Goal: Task Accomplishment & Management: Complete application form

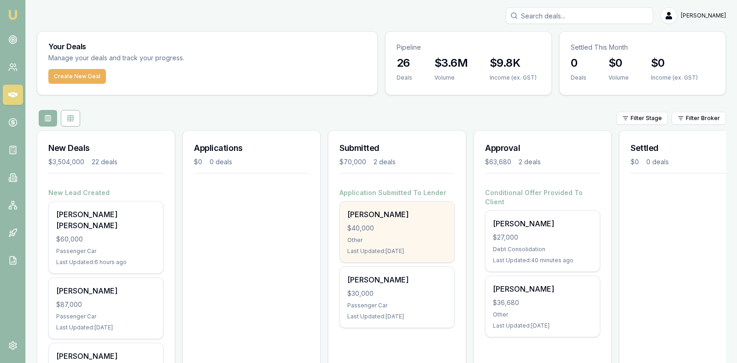
click at [390, 229] on div "$40,000" at bounding box center [396, 228] width 99 height 9
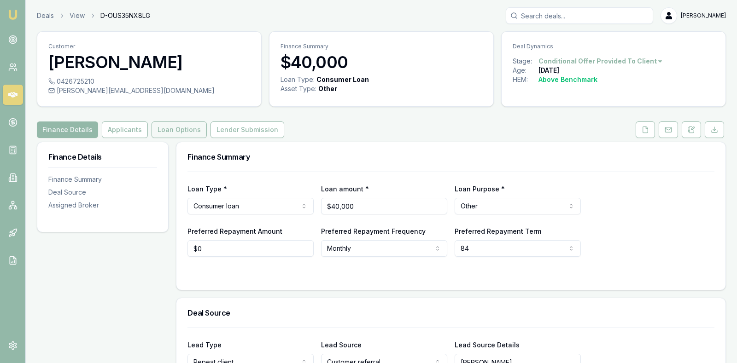
click at [166, 128] on button "Loan Options" at bounding box center [178, 130] width 55 height 17
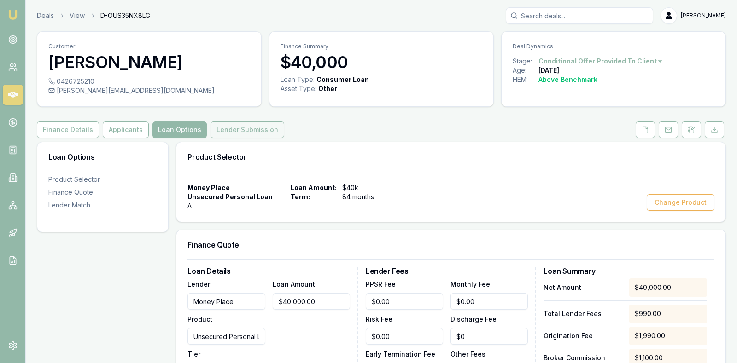
click at [217, 125] on button "Lender Submission" at bounding box center [247, 130] width 74 height 17
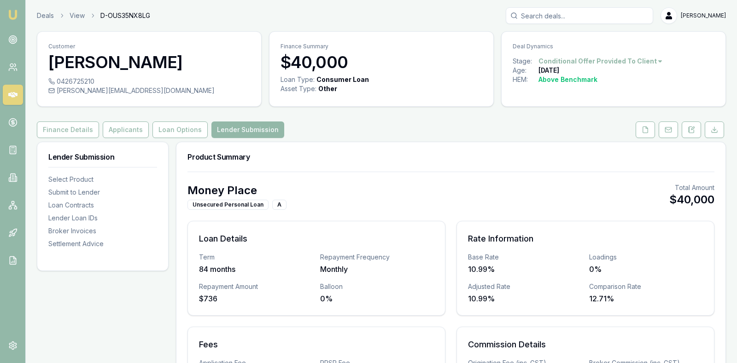
click at [481, 180] on div "Money Place Unsecured Personal Loan A Total Amount $40,000 Loan Details Term 84…" at bounding box center [450, 317] width 549 height 290
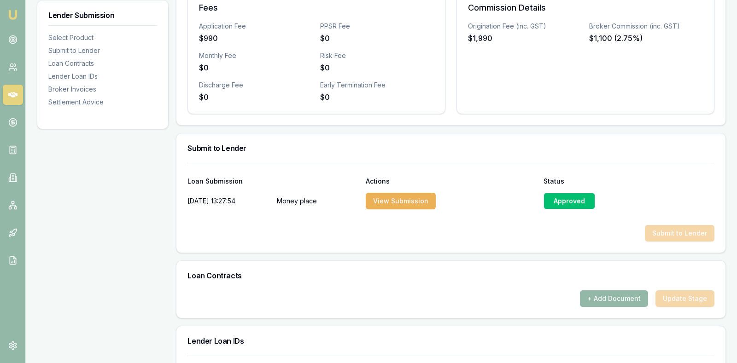
scroll to position [345, 0]
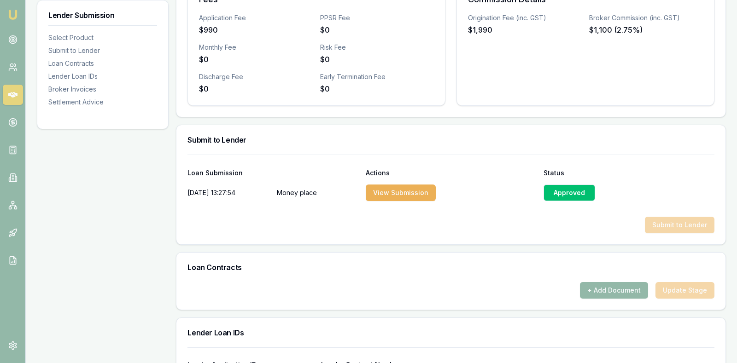
click at [12, 95] on icon at bounding box center [12, 95] width 9 height 6
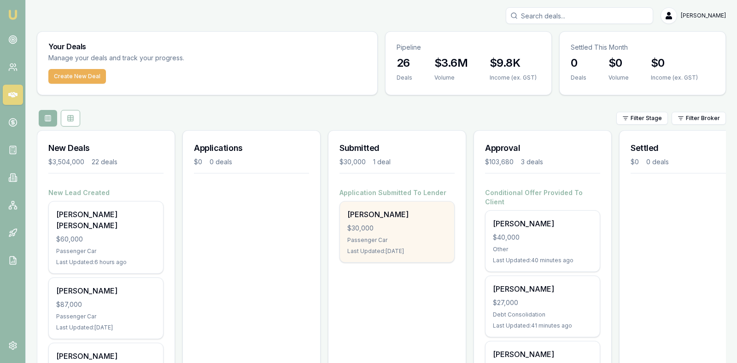
click at [392, 229] on div "$30,000" at bounding box center [396, 228] width 99 height 9
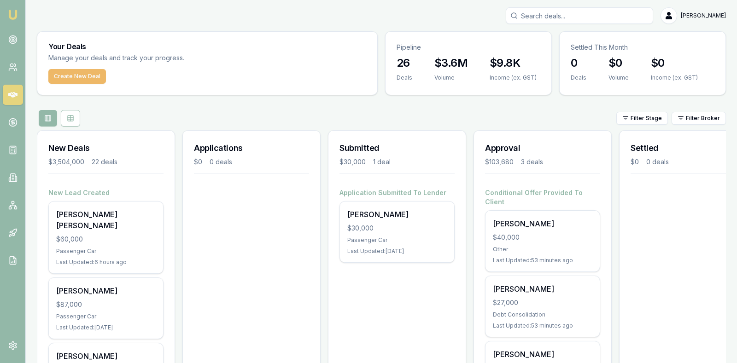
click at [65, 76] on button "Create New Deal" at bounding box center [77, 76] width 58 height 15
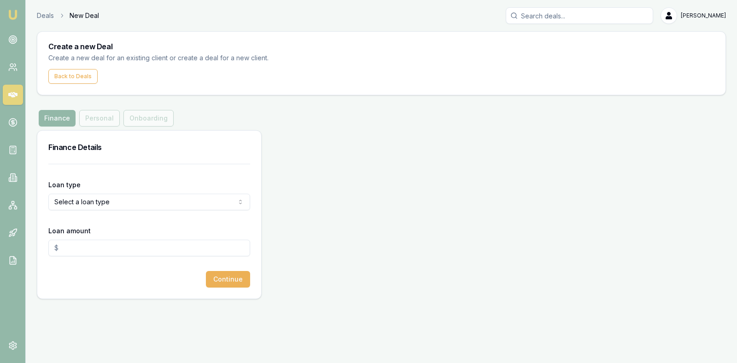
click at [153, 203] on html "Emu Broker Deals New Deal Stevette Gelavis Toggle Menu Create a new Deal Create…" at bounding box center [368, 181] width 737 height 363
select select "CONSUMER_ASSET"
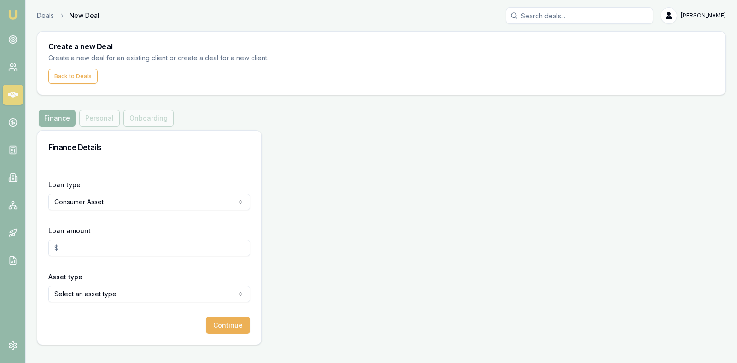
click at [127, 252] on input "Loan amount" at bounding box center [149, 248] width 202 height 17
type input "$72,000.00"
click at [164, 294] on html "Emu Broker Deals New Deal Stevette Gelavis Toggle Menu Create a new Deal Create…" at bounding box center [368, 181] width 737 height 363
click at [229, 324] on button "Continue" at bounding box center [228, 325] width 44 height 17
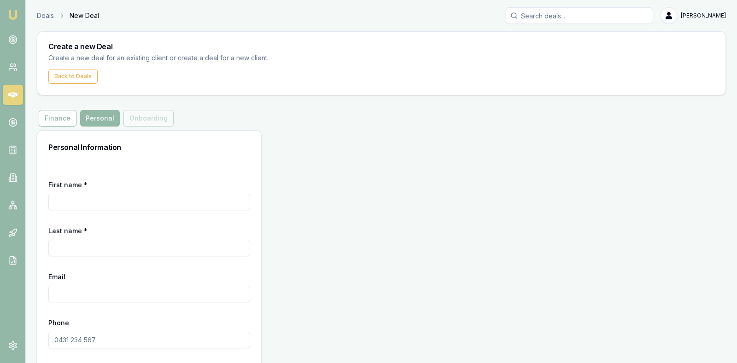
click at [135, 195] on input "First name *" at bounding box center [149, 202] width 202 height 17
type input "Mark"
click at [117, 247] on input "Last name *" at bounding box center [149, 248] width 202 height 17
type input "Smith"
click at [99, 296] on input "Email" at bounding box center [149, 294] width 202 height 17
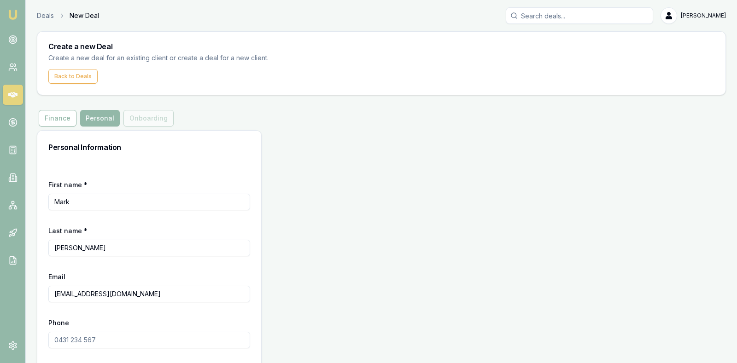
type input "marks.agservices@gmail.com"
click at [84, 334] on input "Phone" at bounding box center [149, 340] width 202 height 17
type input "0427 751 283"
click at [319, 252] on div "Personal Information First name * Mark Last name * Smith Email marks.agservices…" at bounding box center [381, 260] width 689 height 261
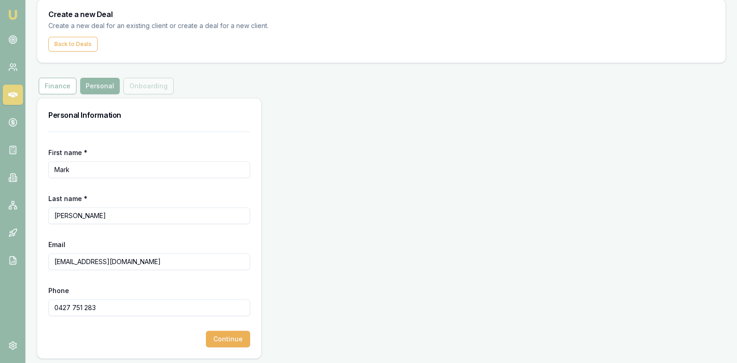
scroll to position [35, 0]
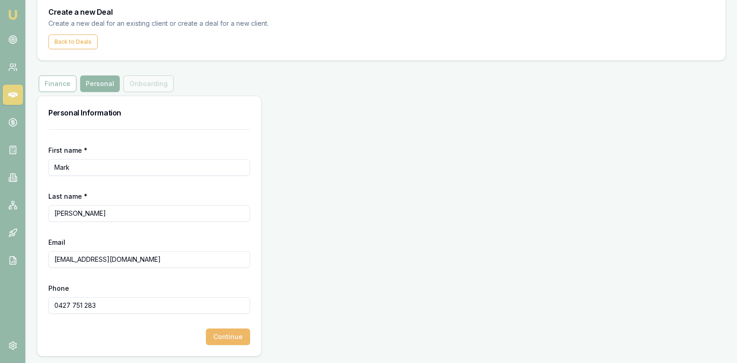
click at [235, 331] on button "Continue" at bounding box center [228, 337] width 44 height 17
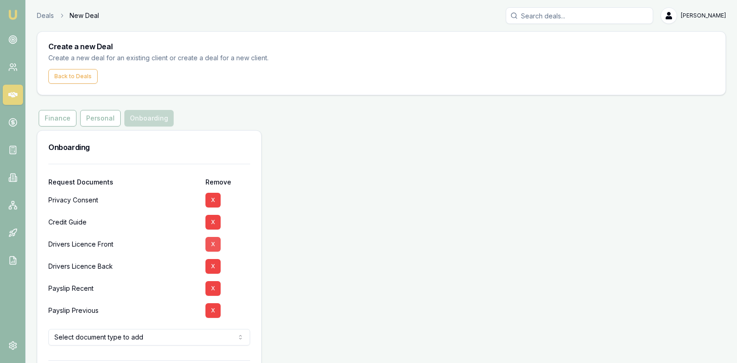
click at [212, 242] on button "X" at bounding box center [212, 244] width 15 height 15
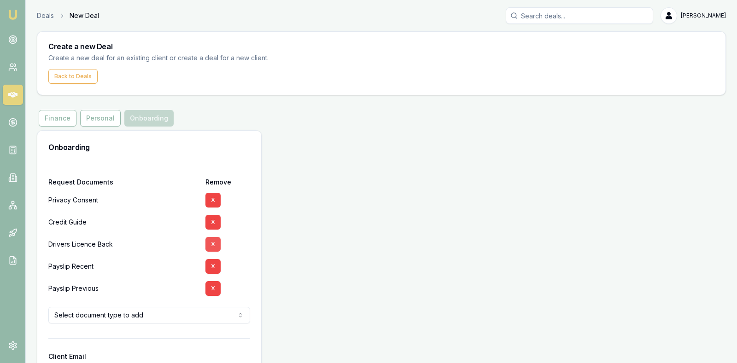
click at [212, 241] on button "X" at bounding box center [212, 244] width 15 height 15
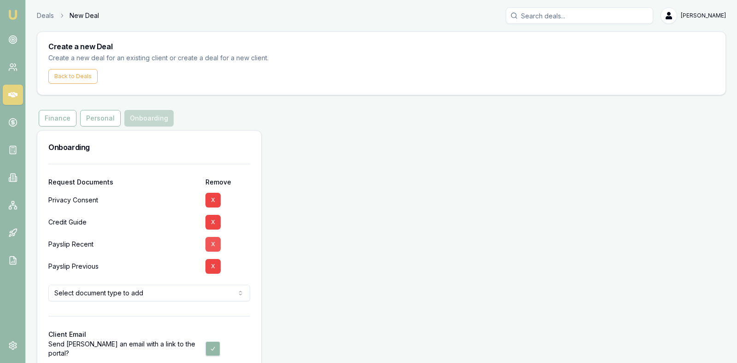
click at [212, 241] on button "X" at bounding box center [212, 244] width 15 height 15
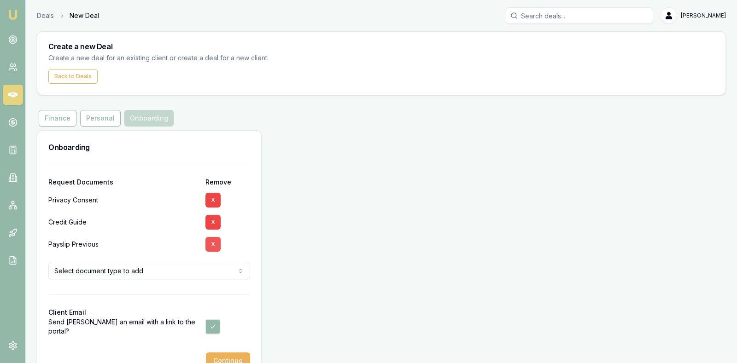
click at [211, 243] on button "X" at bounding box center [212, 244] width 15 height 15
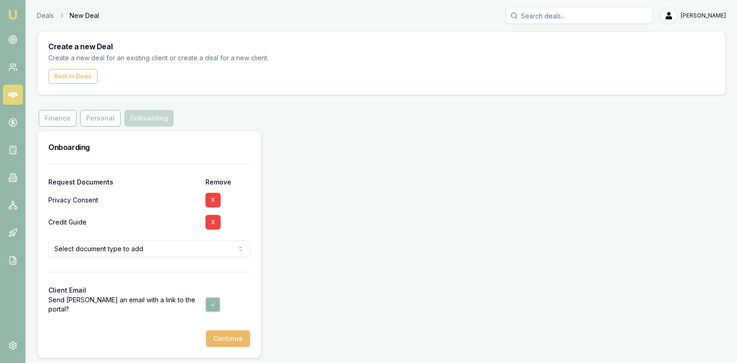
click at [228, 335] on button "Continue" at bounding box center [228, 339] width 44 height 17
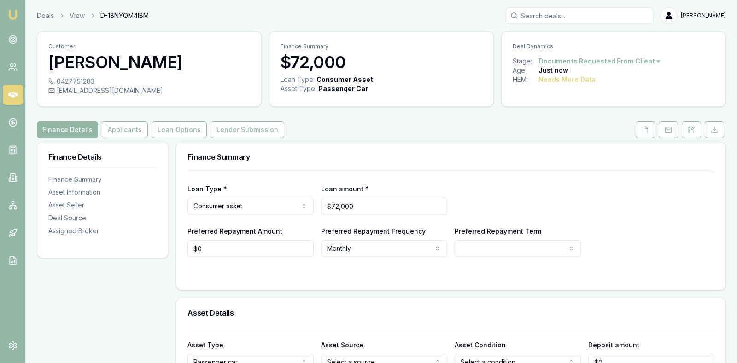
click at [549, 244] on html "Emu Broker Deals View D-18NYQM4IBM Stevette Gelavis Toggle Menu Customer Mark S…" at bounding box center [368, 181] width 737 height 363
select select "48"
click at [592, 201] on div "Loan Type * Consumer asset Consumer loan Consumer asset Commercial loan Commerc…" at bounding box center [450, 198] width 527 height 31
click at [653, 202] on div "Loan Type * Consumer asset Consumer loan Consumer asset Commercial loan Commerc…" at bounding box center [450, 198] width 527 height 31
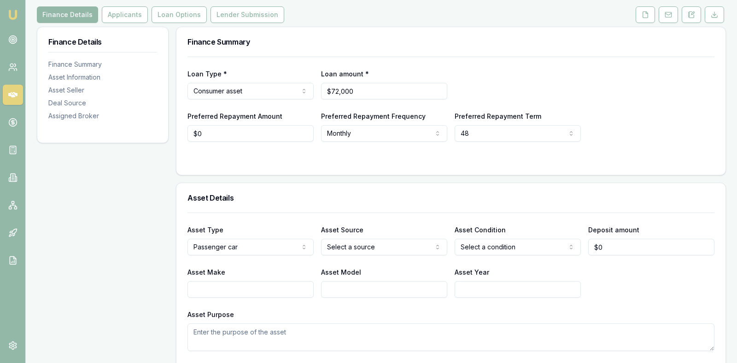
scroll to position [138, 0]
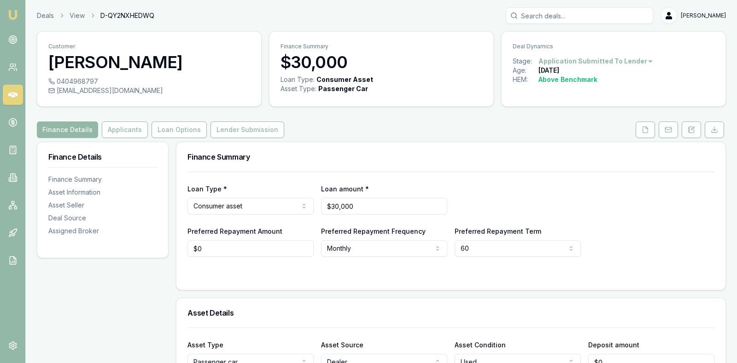
click at [616, 192] on div "Loan Type * Consumer asset Consumer loan Consumer asset Commercial loan Commerc…" at bounding box center [450, 198] width 527 height 31
click at [234, 126] on button "Lender Submission" at bounding box center [247, 130] width 74 height 17
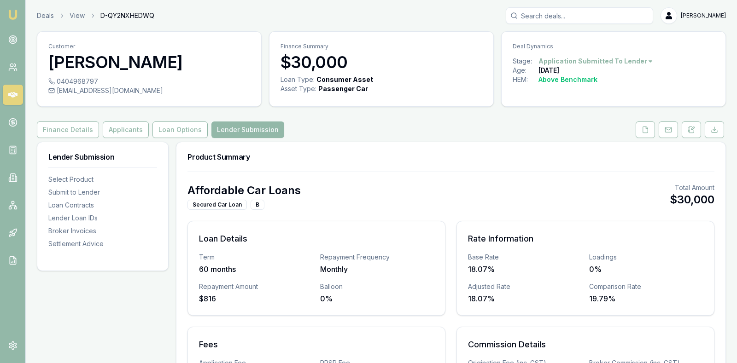
click at [442, 186] on div "Affordable Car Loans Secured Car Loan B Total Amount $30,000" at bounding box center [450, 196] width 527 height 27
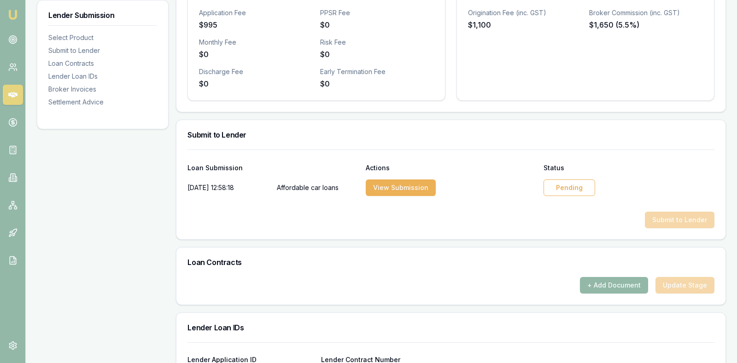
scroll to position [368, 0]
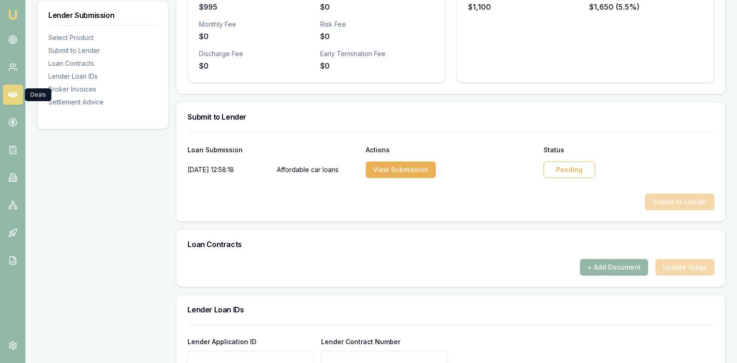
click at [12, 93] on icon at bounding box center [12, 94] width 9 height 9
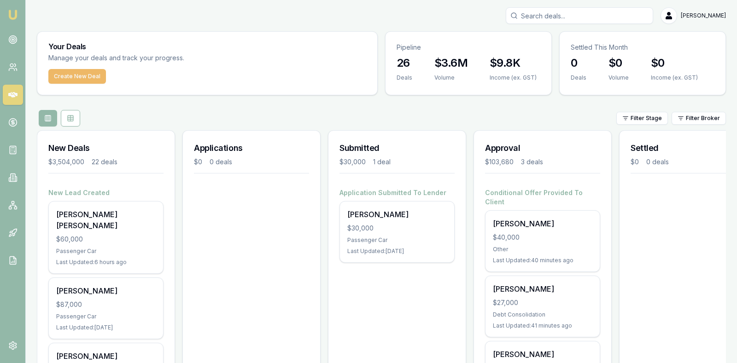
click at [80, 75] on button "Create New Deal" at bounding box center [77, 76] width 58 height 15
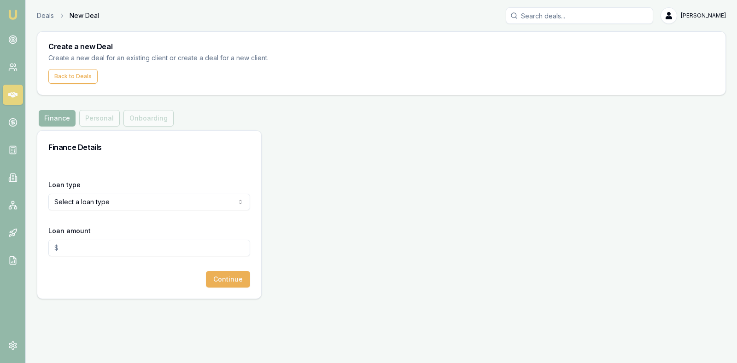
click at [138, 208] on html "Emu Broker Deals New Deal [PERSON_NAME] Toggle Menu Create a new Deal Create a …" at bounding box center [368, 181] width 737 height 363
select select "COMMERCIAL_LOAN"
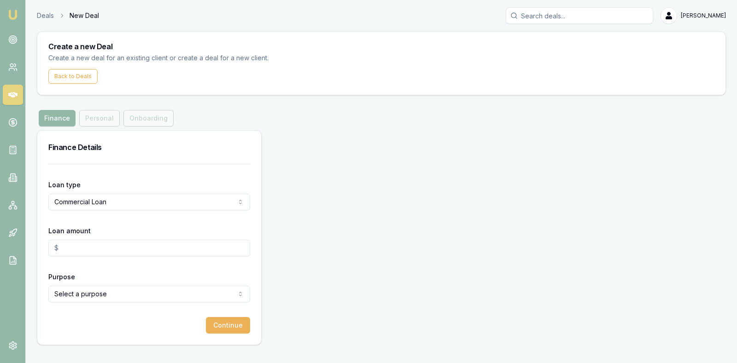
click at [123, 252] on input "Loan amount" at bounding box center [149, 248] width 202 height 17
type input "$70,000.00"
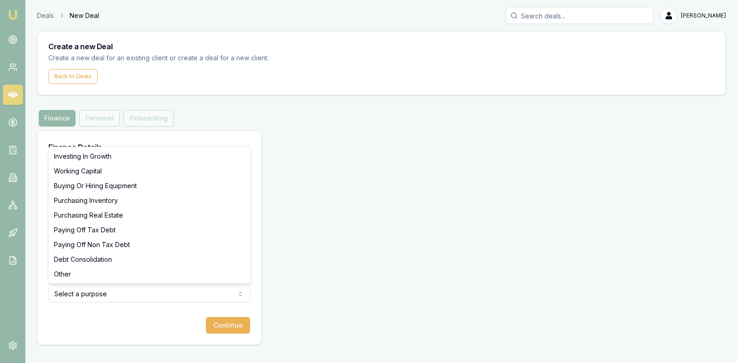
click at [187, 298] on html "Emu Broker Deals New Deal Stevette Gelavis Toggle Menu Create a new Deal Create…" at bounding box center [368, 181] width 737 height 363
click at [369, 261] on html "Emu Broker Deals New Deal Stevette Gelavis Toggle Menu Create a new Deal Create…" at bounding box center [368, 181] width 737 height 363
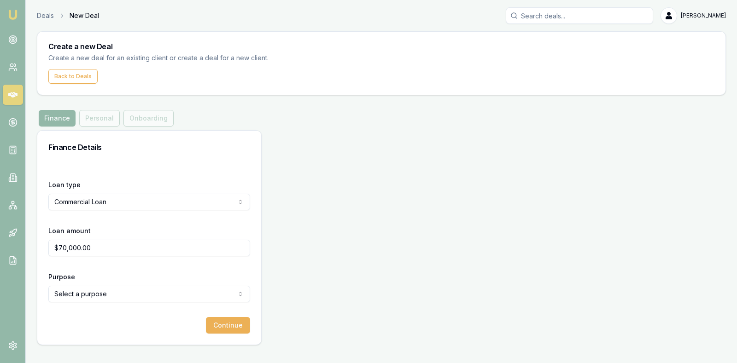
click at [187, 202] on html "Emu Broker Deals New Deal Stevette Gelavis Toggle Menu Create a new Deal Create…" at bounding box center [368, 181] width 737 height 363
select select "COMMERCIAL_ASSET"
click at [189, 287] on html "Emu Broker Deals New Deal Stevette Gelavis Toggle Menu Create a new Deal Create…" at bounding box center [368, 181] width 737 height 363
click at [221, 324] on button "Continue" at bounding box center [228, 325] width 44 height 17
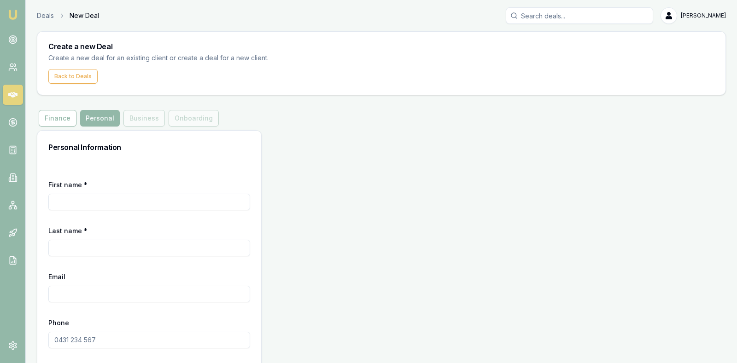
click at [186, 199] on input "First name *" at bounding box center [149, 202] width 202 height 17
type input "Mark"
click at [155, 244] on input "Last name *" at bounding box center [149, 248] width 202 height 17
type input "Smith"
click at [148, 290] on input "Email" at bounding box center [149, 294] width 202 height 17
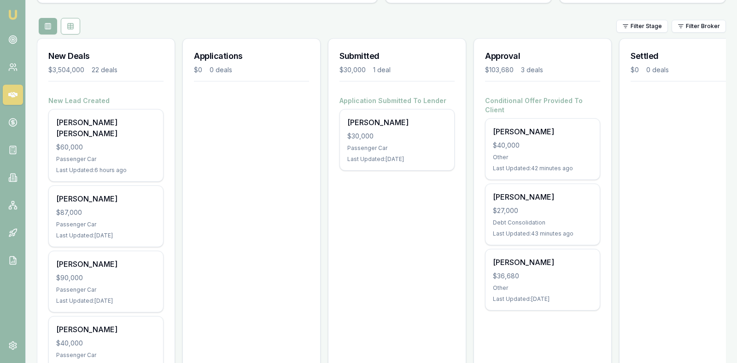
click at [13, 93] on icon at bounding box center [12, 95] width 9 height 6
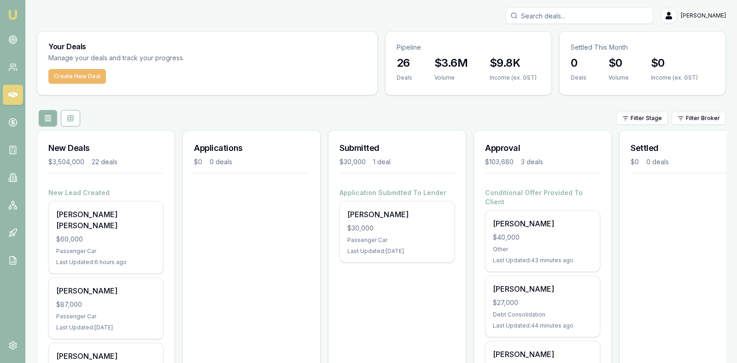
click at [81, 75] on button "Create New Deal" at bounding box center [77, 76] width 58 height 15
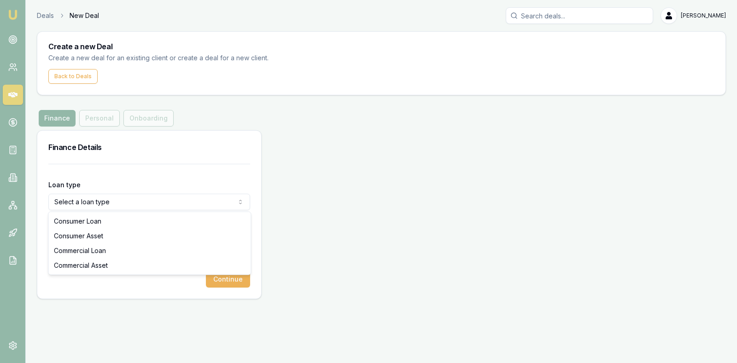
click at [104, 202] on html "Emu Broker Deals New Deal Stevette Gelavis Toggle Menu Create a new Deal Create…" at bounding box center [368, 181] width 737 height 363
select select "COMMERCIAL_ASSET"
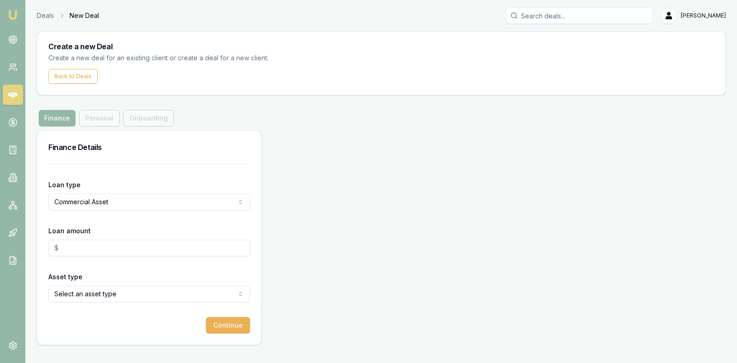
click at [105, 251] on input "Loan amount" at bounding box center [149, 248] width 202 height 17
click at [356, 219] on div "Finance Details Loan type Commercial Asset Consumer Loan Consumer Asset Commerc…" at bounding box center [381, 237] width 689 height 215
click at [691, 155] on div "Finance Details Loan type Commercial Asset Consumer Loan Consumer Asset Commerc…" at bounding box center [381, 237] width 689 height 215
click at [124, 251] on input "$70,000.00" at bounding box center [149, 248] width 202 height 17
type input "$72,000.00"
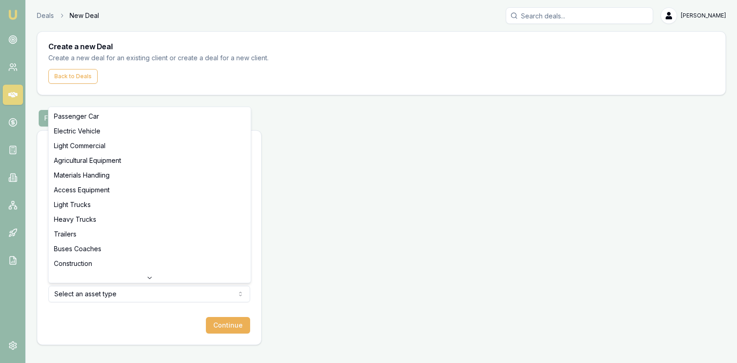
click at [138, 295] on html "Emu Broker Deals New Deal Stevette Gelavis Toggle Menu Create a new Deal Create…" at bounding box center [368, 181] width 737 height 363
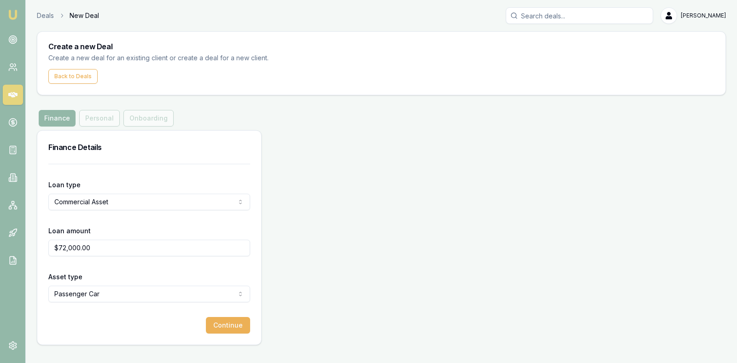
click at [214, 290] on html "Emu Broker Deals New Deal Stevette Gelavis Toggle Menu Create a new Deal Create…" at bounding box center [368, 181] width 737 height 363
click at [210, 286] on html "Emu Broker Deals New Deal Stevette Gelavis Toggle Menu Create a new Deal Create…" at bounding box center [368, 181] width 737 height 363
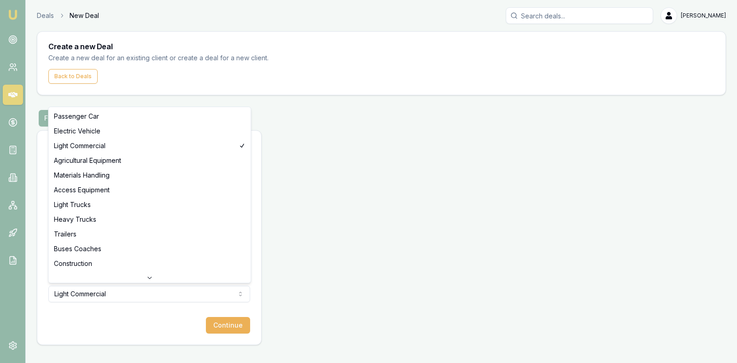
select select "PASSENGER_CAR"
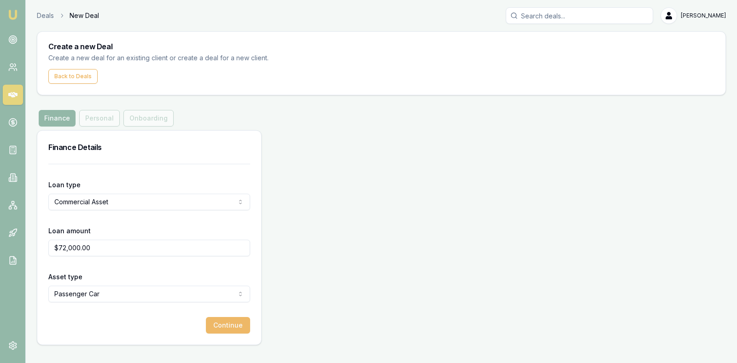
click at [232, 323] on button "Continue" at bounding box center [228, 325] width 44 height 17
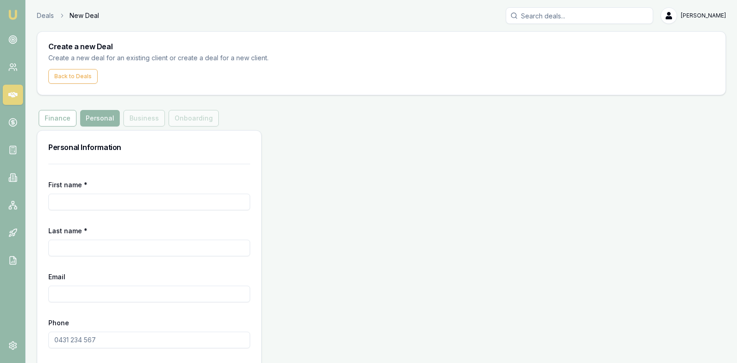
click at [158, 197] on input "First name *" at bounding box center [149, 202] width 202 height 17
type input "Mark"
click at [124, 248] on input "Last name *" at bounding box center [149, 248] width 202 height 17
type input "Smith"
click at [110, 293] on input "Email" at bounding box center [149, 294] width 202 height 17
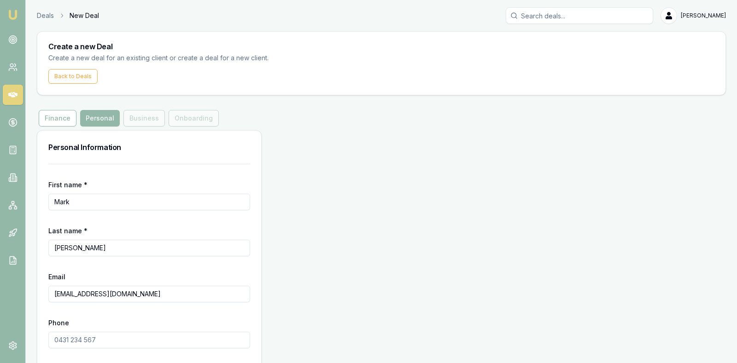
type input "marks.agservices@gmail.com"
click at [389, 227] on div "Personal Information First name * Mark Last name * Smith Email marks.agservices…" at bounding box center [381, 260] width 689 height 261
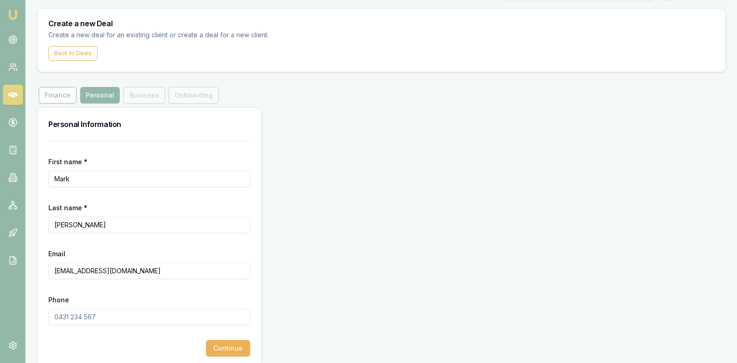
scroll to position [35, 0]
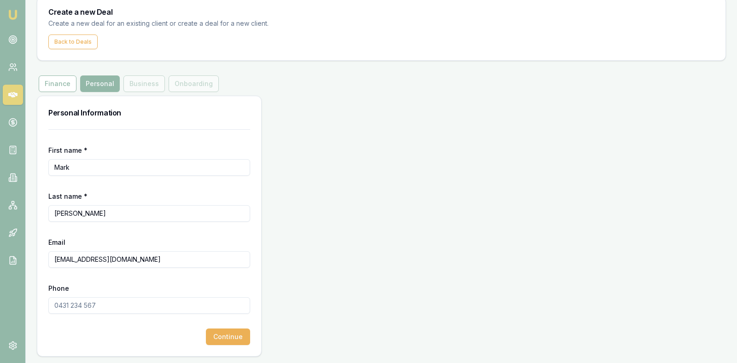
click at [127, 297] on input "Phone" at bounding box center [149, 305] width 202 height 17
type input "0427 751 283"
click at [221, 336] on button "Continue" at bounding box center [228, 337] width 44 height 17
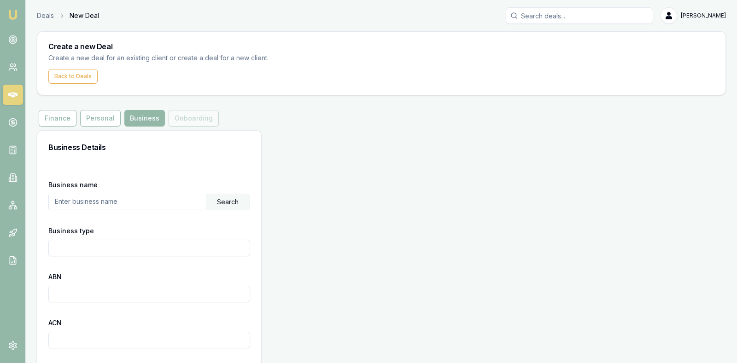
click at [143, 199] on input "text" at bounding box center [127, 201] width 157 height 15
type input "[PERSON_NAME]"
click at [145, 246] on input "Business type" at bounding box center [149, 248] width 202 height 17
type input "Consulting"
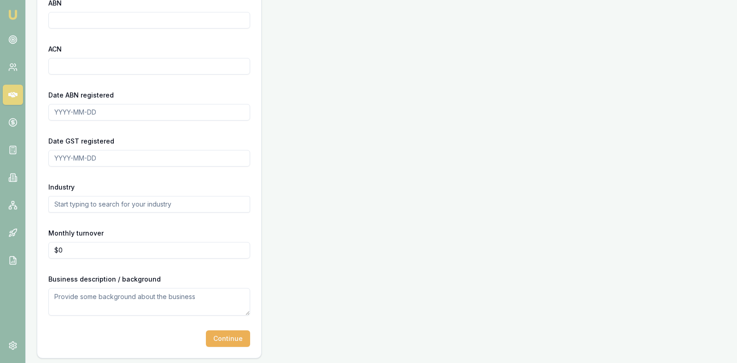
scroll to position [276, 0]
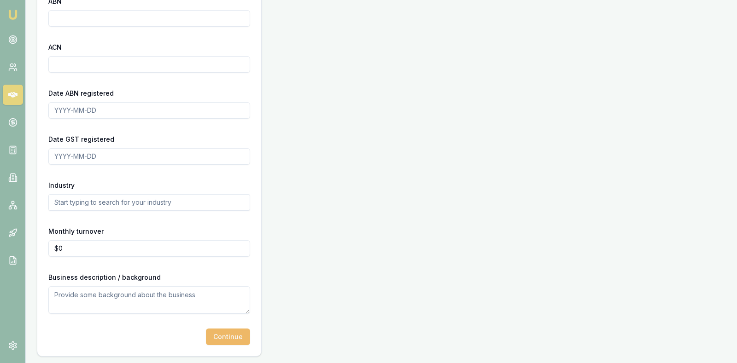
click at [225, 331] on button "Continue" at bounding box center [228, 337] width 44 height 17
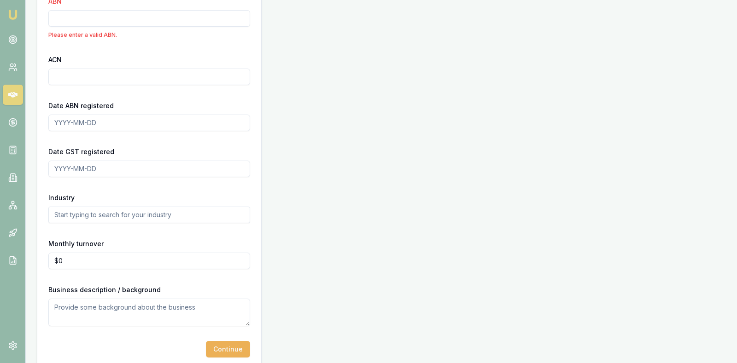
click at [422, 126] on div "Business Details Business name Mark Smith Search Business type Consulting ABN P…" at bounding box center [381, 112] width 689 height 515
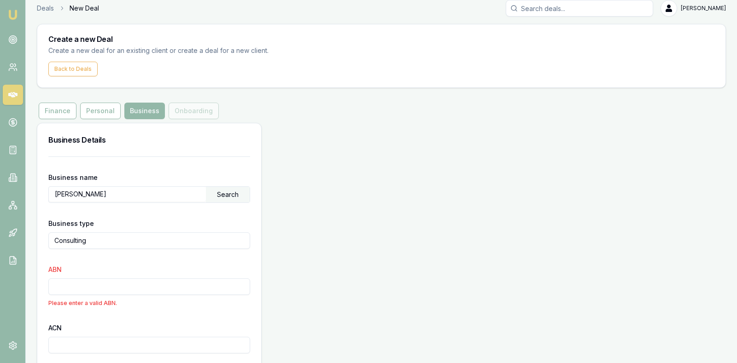
scroll to position [0, 0]
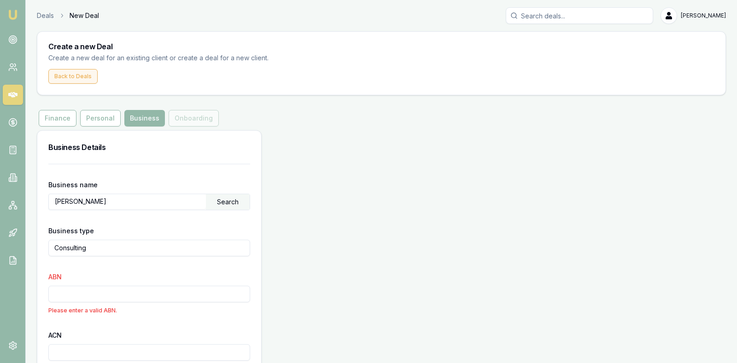
click at [68, 72] on button "Back to Deals" at bounding box center [72, 76] width 49 height 15
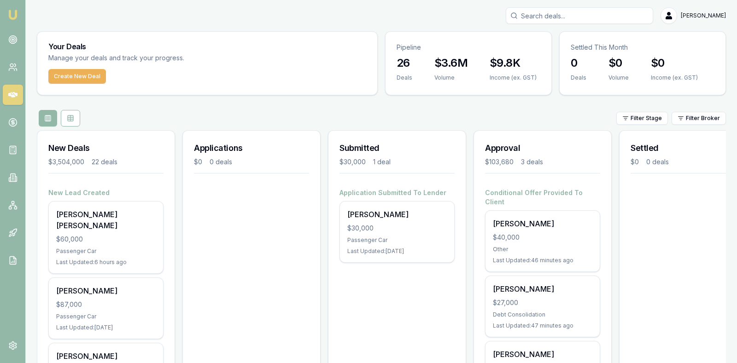
click at [68, 72] on button "Create New Deal" at bounding box center [77, 76] width 58 height 15
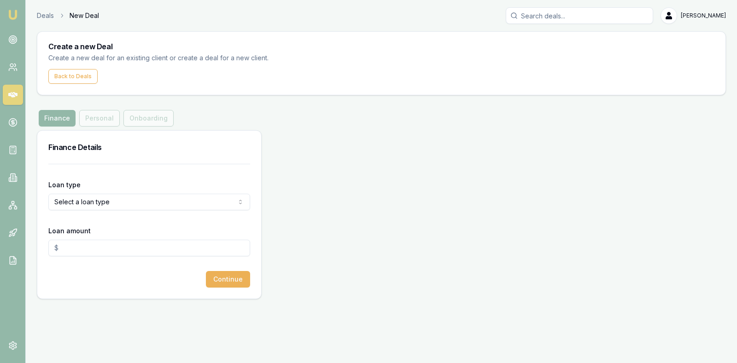
click at [173, 203] on html "Emu Broker Deals New Deal Stevette Gelavis Toggle Menu Create a new Deal Create…" at bounding box center [368, 181] width 737 height 363
select select "COMMERCIAL_ASSET"
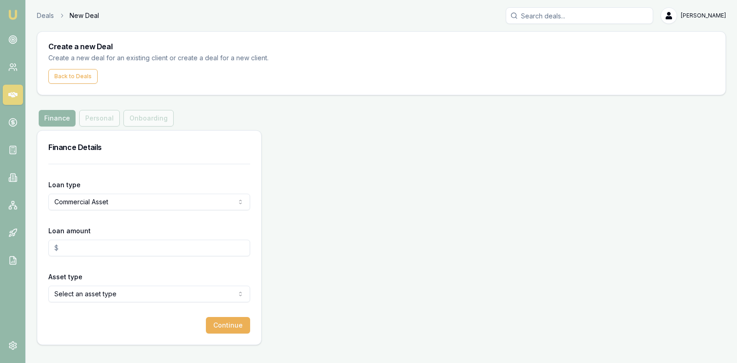
click at [127, 247] on input "Loan amount" at bounding box center [149, 248] width 202 height 17
type input "$72,000.00"
click at [145, 299] on html "Emu Broker Deals New Deal Stevette Gelavis Toggle Menu Create a new Deal Create…" at bounding box center [368, 181] width 737 height 363
click at [230, 321] on button "Continue" at bounding box center [228, 325] width 44 height 17
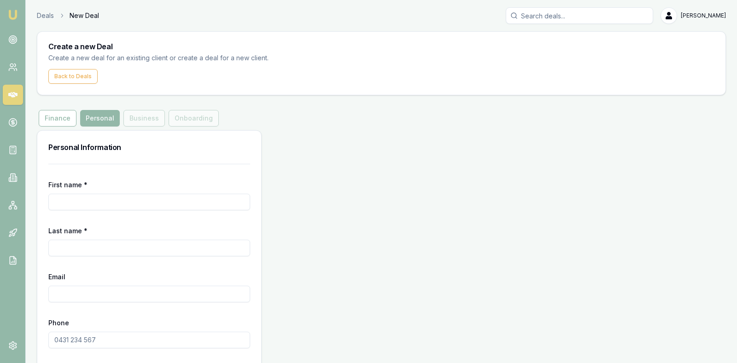
click at [148, 202] on input "First name *" at bounding box center [149, 202] width 202 height 17
type input "Mark"
type input "Smith"
click at [143, 291] on input "Email" at bounding box center [149, 294] width 202 height 17
type input "marks.agservices@gmail.com"
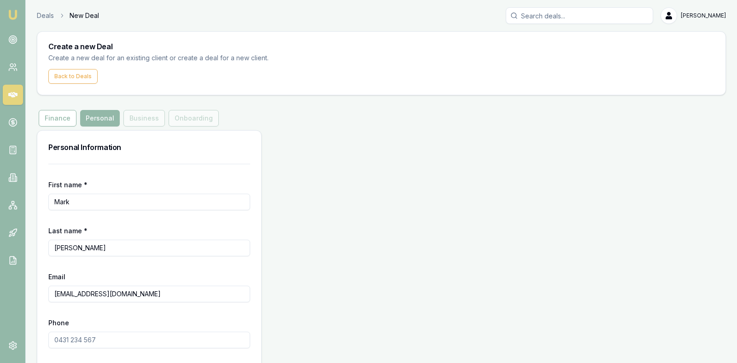
click at [308, 258] on div "Personal Information First name * Mark Last name * Smith Email marks.agservices…" at bounding box center [381, 260] width 689 height 261
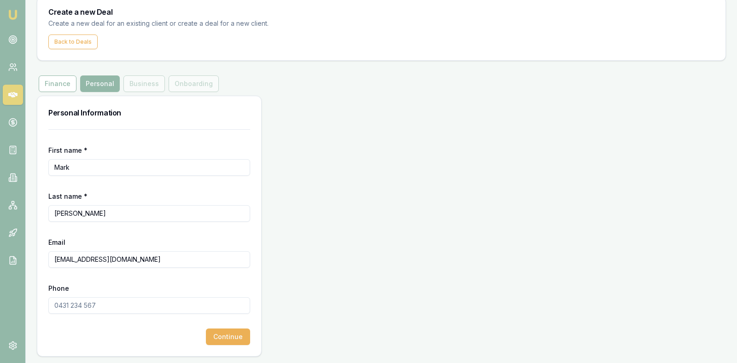
scroll to position [35, 0]
click at [62, 302] on input "Phone" at bounding box center [149, 305] width 202 height 17
type input "0427 751 283"
click at [217, 329] on button "Continue" at bounding box center [228, 337] width 44 height 17
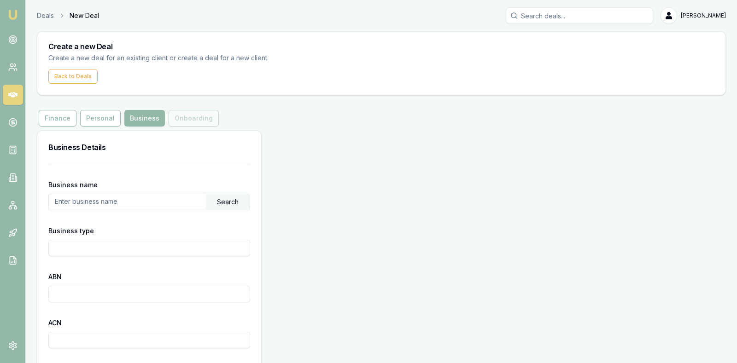
click at [153, 203] on input "text" at bounding box center [127, 201] width 157 height 15
type input "Mark Smith"
click at [132, 248] on input "Business type" at bounding box center [149, 248] width 202 height 17
type input "Consulting"
click at [117, 294] on input "ABN" at bounding box center [149, 294] width 202 height 17
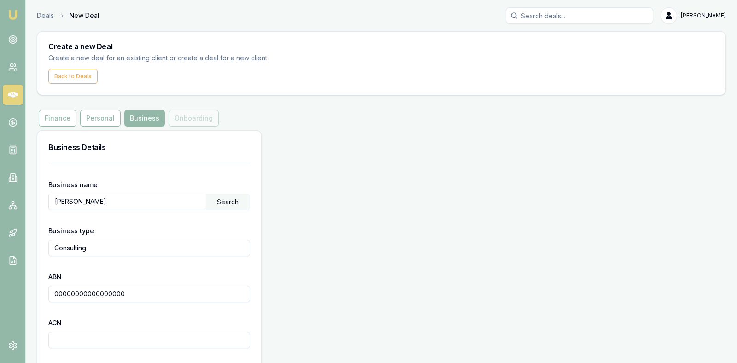
type input "00000000000000000"
click at [99, 336] on input "ACN" at bounding box center [149, 340] width 202 height 17
type input "00000000000000000"
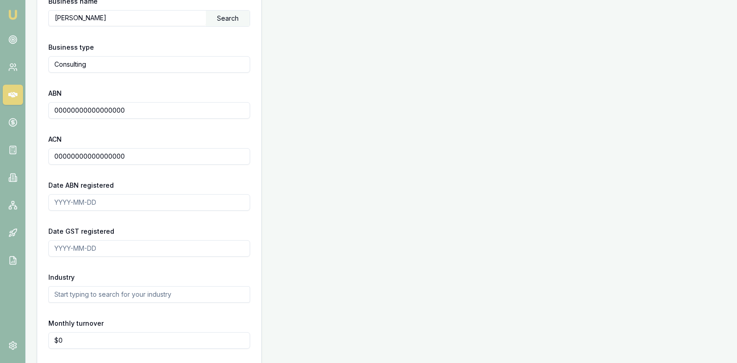
scroll to position [207, 0]
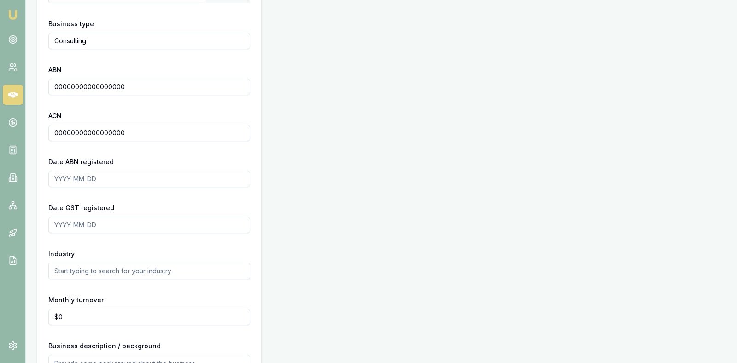
click at [76, 174] on input "Date ABN registered" at bounding box center [149, 179] width 202 height 17
type input "0"
type input "1008-20-25"
click at [65, 223] on input "Date GST registered" at bounding box center [149, 225] width 202 height 17
click at [62, 228] on input "1008-20-25" at bounding box center [149, 225] width 202 height 17
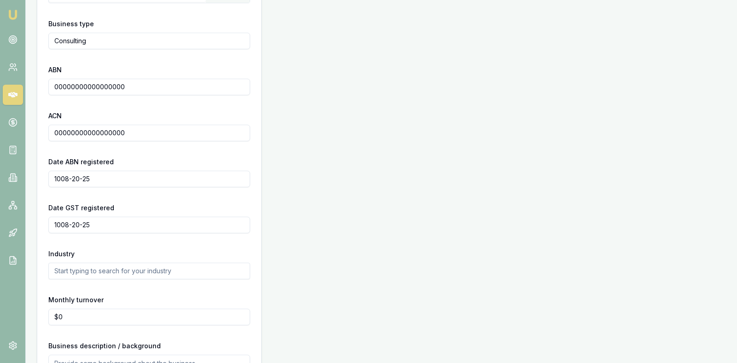
click at [60, 224] on input "1008-20-25" at bounding box center [149, 225] width 202 height 17
type input "1008-20-25"
drag, startPoint x: 103, startPoint y: 180, endPoint x: 23, endPoint y: 177, distance: 80.2
click at [23, 177] on div "Emu Broker Deals New Deal Stevette Gelavis Toggle Menu Create a new Deal Create…" at bounding box center [368, 113] width 737 height 640
type input "2025"
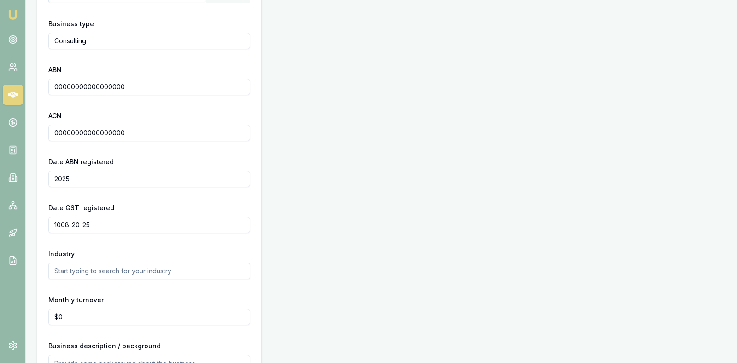
click at [81, 227] on input "1008-20-25" at bounding box center [149, 225] width 202 height 17
drag, startPoint x: 112, startPoint y: 226, endPoint x: 29, endPoint y: 221, distance: 83.9
click at [29, 223] on main "Create a new Deal Create a new deal for an existing client or create a deal for…" at bounding box center [381, 124] width 711 height 601
type input "2025"
click at [465, 202] on div "Business Details Business name Mark Smith Search Business type Consulting ABN 0…" at bounding box center [381, 174] width 689 height 502
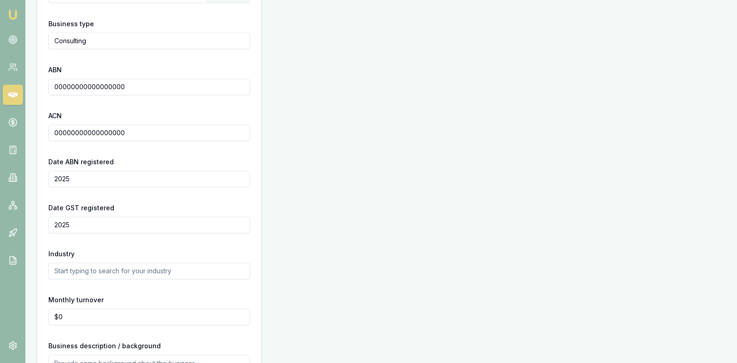
click at [185, 277] on input "text" at bounding box center [149, 271] width 202 height 17
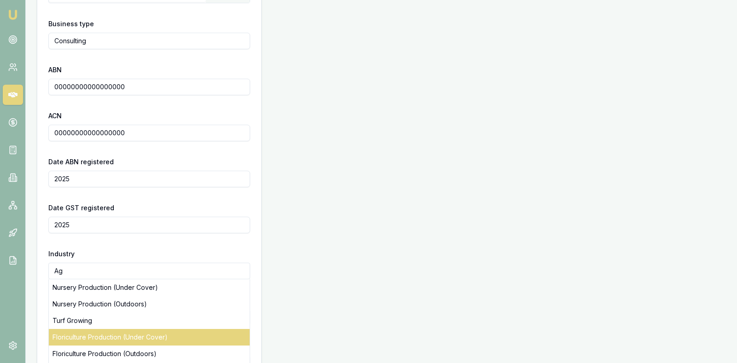
type input "A"
click at [167, 331] on div "Grain-Sheep or Grain-Beef Cattle Farming" at bounding box center [149, 337] width 201 height 17
type input "Grain-Sheep or Grain-Beef Cattle Farming"
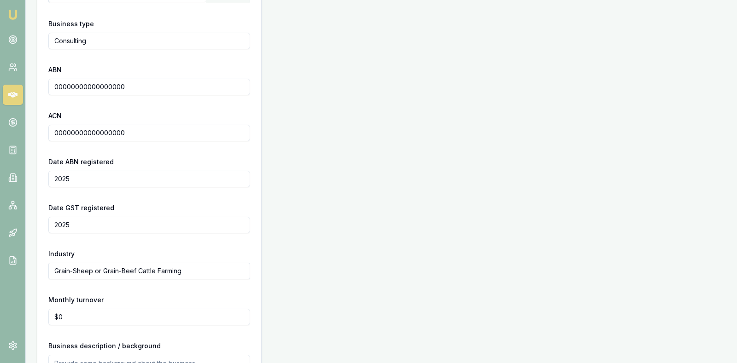
click at [343, 258] on div "Business Details Business name Mark Smith Search Business type Consulting ABN 0…" at bounding box center [381, 174] width 689 height 502
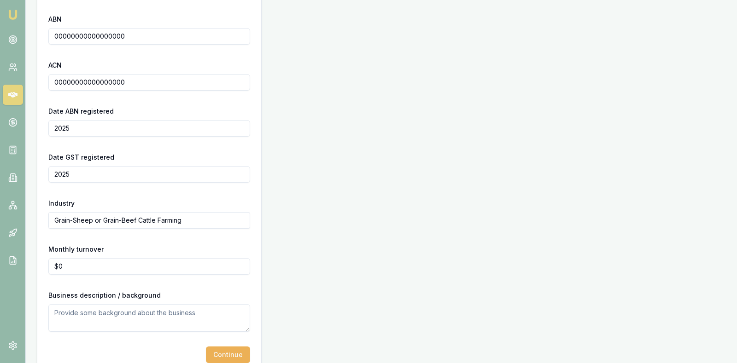
scroll to position [276, 0]
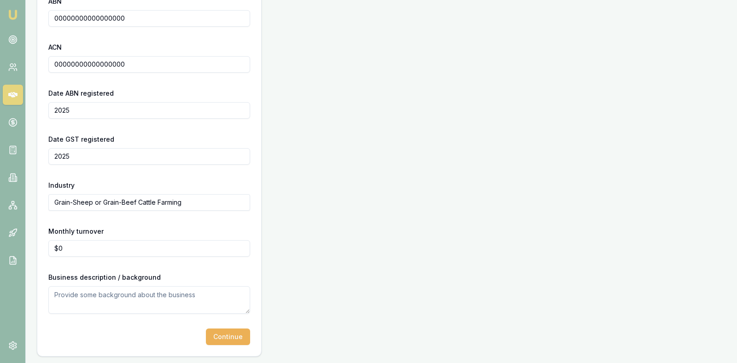
click at [116, 292] on textarea at bounding box center [149, 300] width 202 height 28
type textarea "New Venture"
click at [220, 335] on button "Continue" at bounding box center [228, 337] width 44 height 17
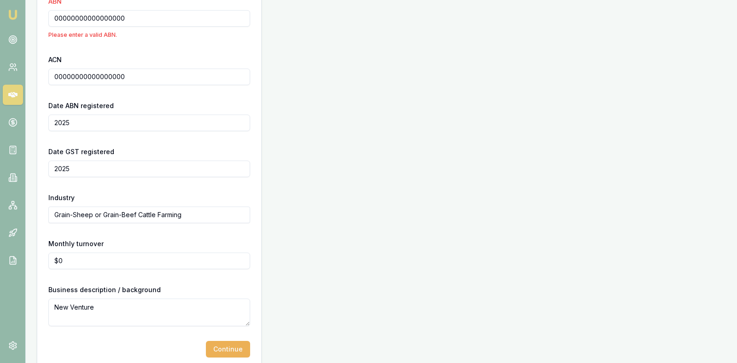
click at [375, 177] on div "Business Details Business name Mark Smith Search Business type Consulting ABN 0…" at bounding box center [381, 112] width 689 height 515
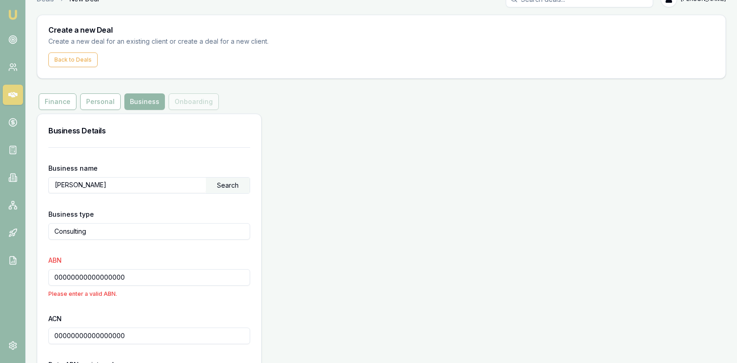
scroll to position [0, 0]
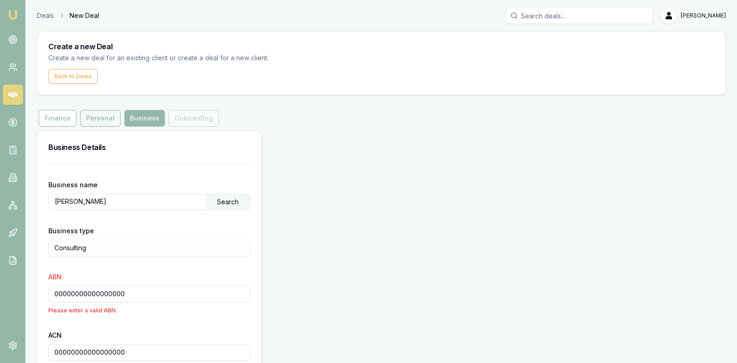
click at [86, 117] on button "Personal" at bounding box center [100, 118] width 41 height 17
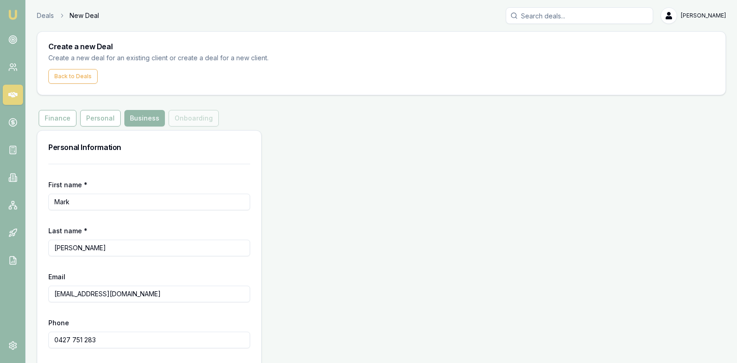
click at [379, 214] on div "Personal Information First name * Mark Last name * Smith Email marks.agservices…" at bounding box center [381, 260] width 689 height 261
click at [13, 94] on icon at bounding box center [12, 95] width 9 height 6
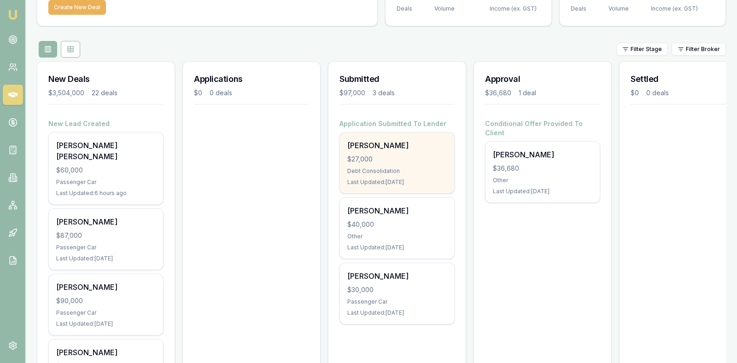
click at [406, 162] on div "$27,000" at bounding box center [396, 159] width 99 height 9
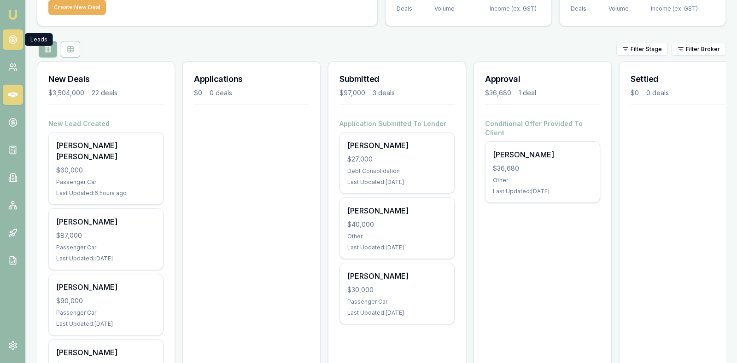
click at [17, 38] on link at bounding box center [13, 39] width 20 height 20
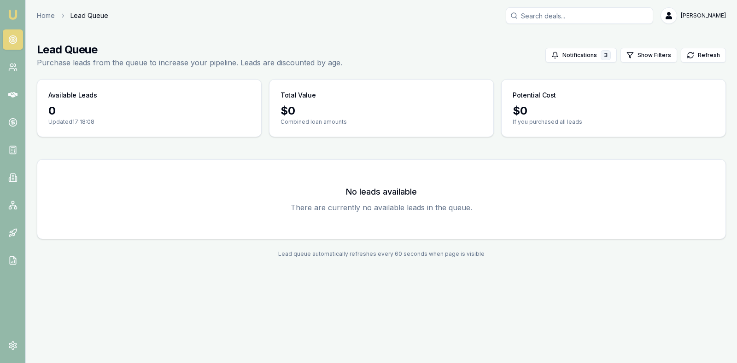
click at [12, 40] on circle at bounding box center [12, 39] width 1 height 1
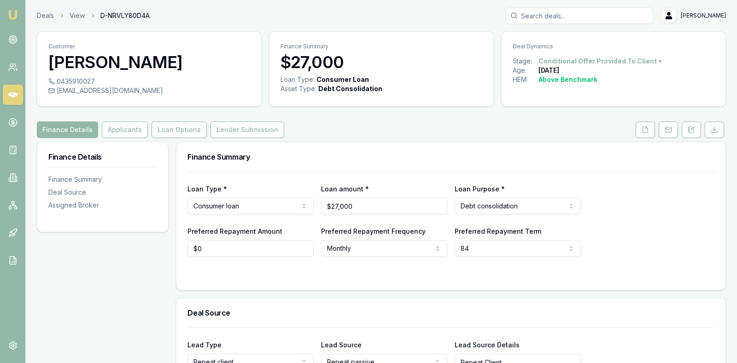
click at [651, 250] on div "Preferred Repayment Amount $0 Preferred Repayment Frequency Monthly Weekly Fort…" at bounding box center [450, 241] width 527 height 31
click at [232, 124] on button "Lender Submission" at bounding box center [247, 130] width 74 height 17
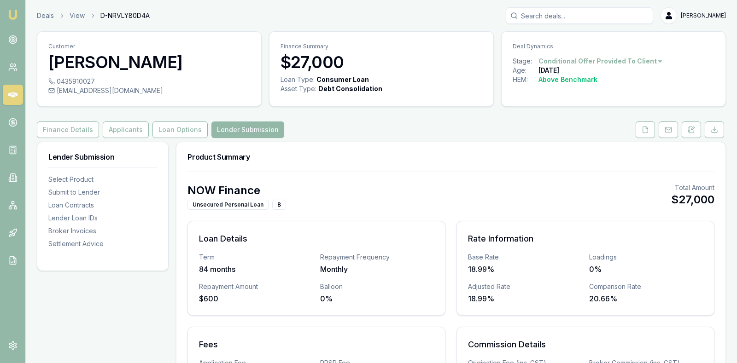
click at [505, 196] on div "NOW Finance Unsecured Personal Loan B Total Amount $27,000" at bounding box center [450, 196] width 527 height 27
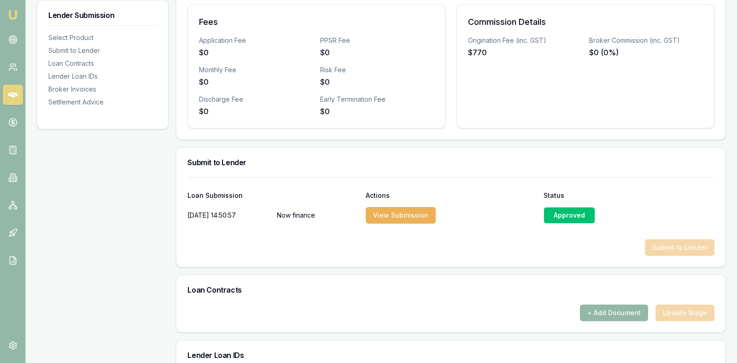
scroll to position [368, 0]
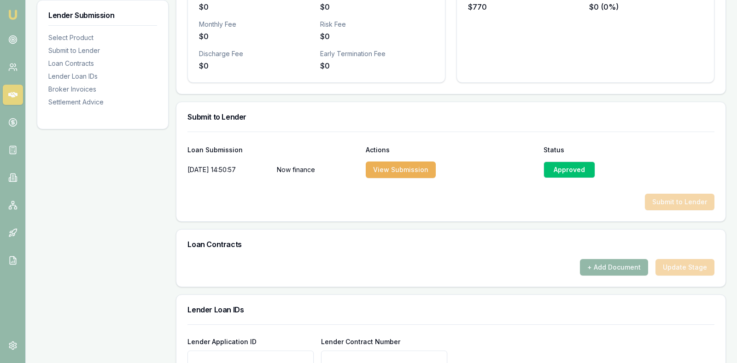
click at [575, 166] on div "Approved" at bounding box center [569, 170] width 52 height 17
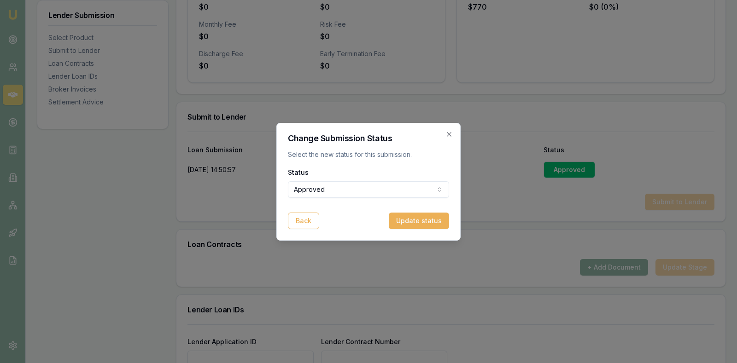
click at [409, 219] on button "Update status" at bounding box center [419, 221] width 60 height 17
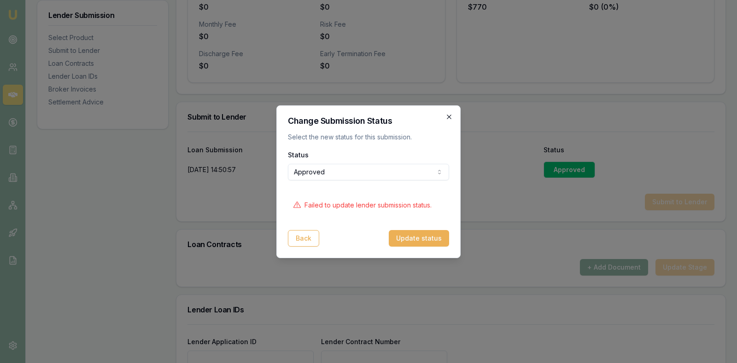
click at [448, 117] on icon "button" at bounding box center [449, 117] width 4 height 4
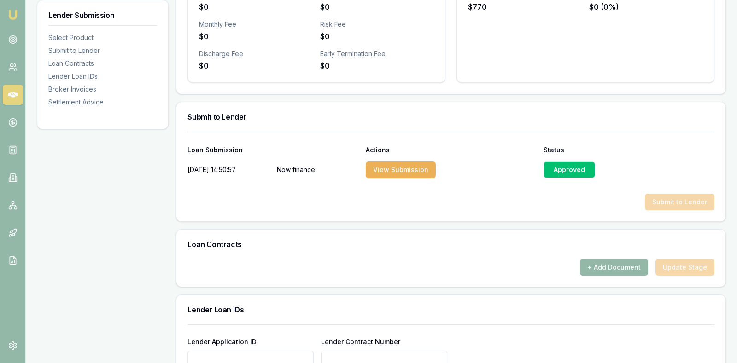
click at [472, 124] on div "Submit to Lender" at bounding box center [450, 116] width 549 height 29
click at [12, 95] on icon at bounding box center [12, 95] width 9 height 6
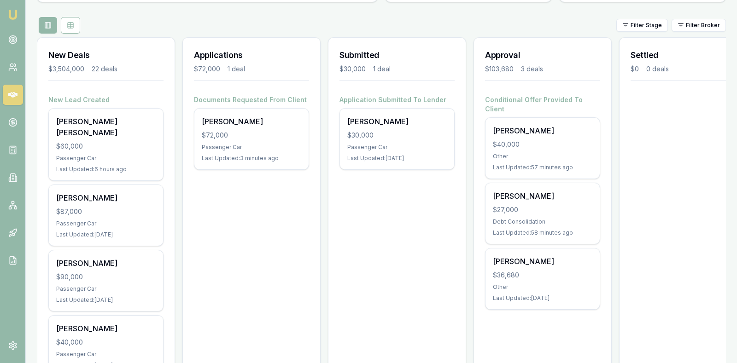
scroll to position [115, 0]
